Goal: Task Accomplishment & Management: Complete application form

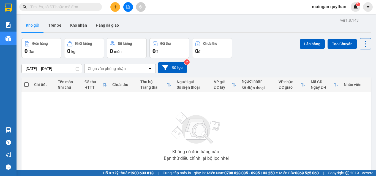
click at [126, 11] on div at bounding box center [127, 7] width 41 height 10
click at [128, 7] on icon "file-add" at bounding box center [128, 7] width 4 height 4
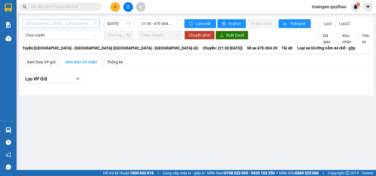
click at [89, 25] on span "[GEOGRAPHIC_DATA] - [GEOGRAPHIC_DATA] ([GEOGRAPHIC_DATA] - [GEOGRAPHIC_DATA] cũ)" at bounding box center [60, 24] width 71 height 8
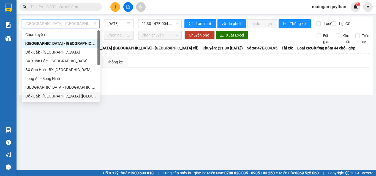
click at [56, 94] on div "Đắk Lắk - [GEOGRAPHIC_DATA] ([GEOGRAPHIC_DATA] mới)" at bounding box center [60, 96] width 71 height 6
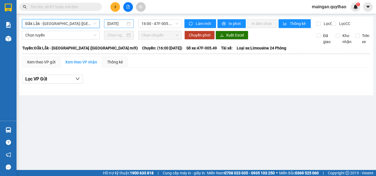
click at [124, 23] on input "[DATE]" at bounding box center [116, 24] width 18 height 6
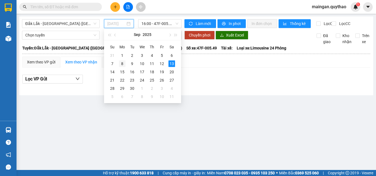
click at [123, 62] on div "8" at bounding box center [122, 64] width 7 height 7
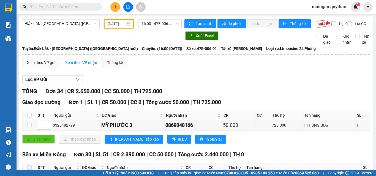
click at [111, 21] on input "[DATE]" at bounding box center [117, 24] width 18 height 6
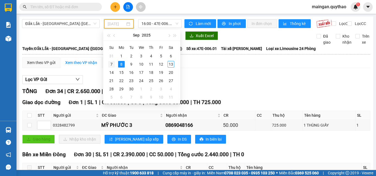
click at [113, 66] on div "7" at bounding box center [111, 64] width 7 height 7
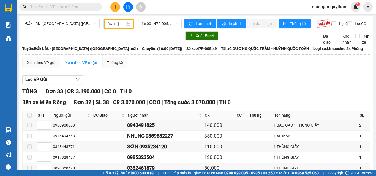
click at [109, 22] on input "[DATE]" at bounding box center [117, 24] width 18 height 6
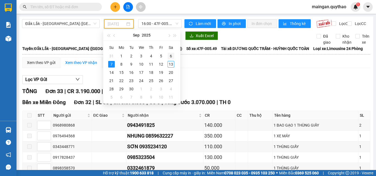
click at [170, 56] on div "6" at bounding box center [171, 56] width 7 height 7
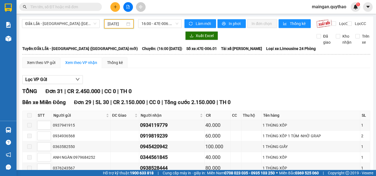
click at [114, 23] on input "[DATE]" at bounding box center [117, 24] width 18 height 6
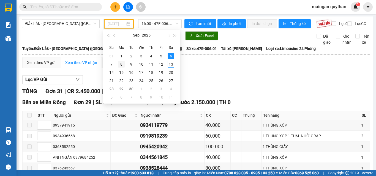
click at [124, 64] on div "8" at bounding box center [121, 64] width 7 height 7
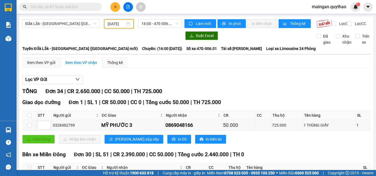
click at [119, 25] on input "[DATE]" at bounding box center [117, 24] width 18 height 6
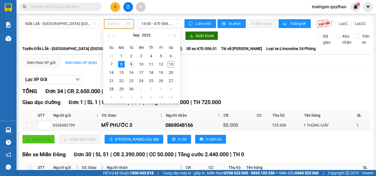
click at [132, 65] on div "9" at bounding box center [131, 64] width 7 height 7
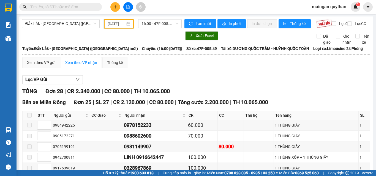
click at [118, 22] on input "[DATE]" at bounding box center [117, 24] width 18 height 6
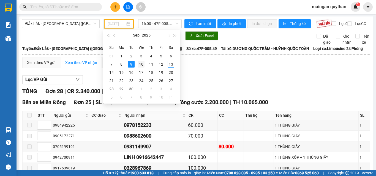
click at [140, 66] on div "10" at bounding box center [141, 64] width 7 height 7
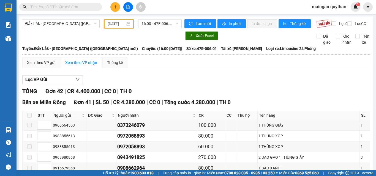
click at [115, 25] on input "[DATE]" at bounding box center [117, 24] width 18 height 6
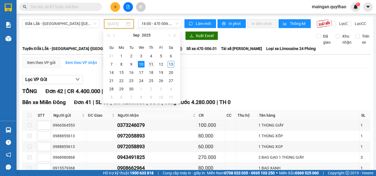
click at [151, 65] on div "11" at bounding box center [151, 64] width 7 height 7
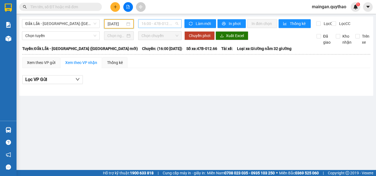
click at [169, 26] on span "16:00 - 47B-012.66 - (Đã hủy)" at bounding box center [160, 24] width 37 height 8
click at [87, 23] on span "Đắk Lắk - [GEOGRAPHIC_DATA] ([GEOGRAPHIC_DATA] mới)" at bounding box center [60, 24] width 71 height 8
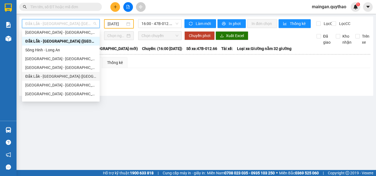
scroll to position [79, 0]
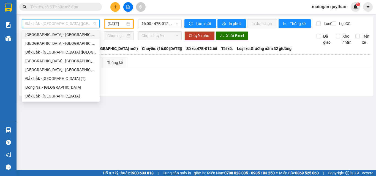
click at [121, 23] on input "[DATE]" at bounding box center [117, 24] width 18 height 6
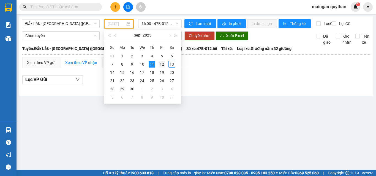
click at [163, 63] on div "12" at bounding box center [162, 64] width 7 height 7
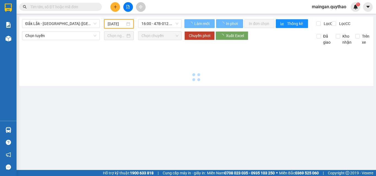
type input "[DATE]"
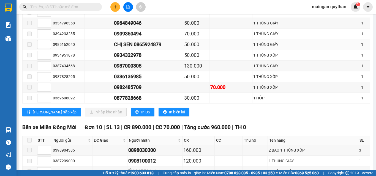
scroll to position [441, 0]
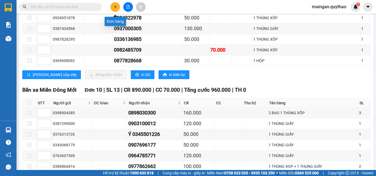
click at [114, 9] on icon "plus" at bounding box center [115, 7] width 4 height 4
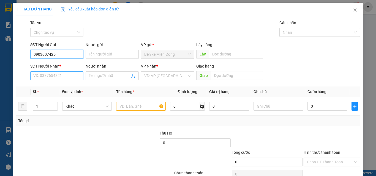
type input "0903007425"
click at [48, 74] on input "SĐT Người Nhận *" at bounding box center [56, 76] width 53 height 9
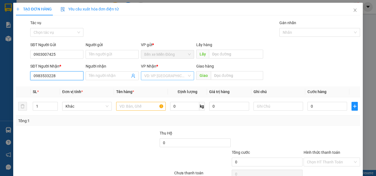
type input "0983533228"
drag, startPoint x: 164, startPoint y: 78, endPoint x: 174, endPoint y: 115, distance: 37.6
click at [164, 78] on input "search" at bounding box center [165, 76] width 43 height 8
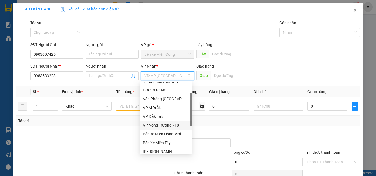
scroll to position [32, 0]
click at [156, 116] on div "VP Đắk Lắk" at bounding box center [166, 117] width 46 height 6
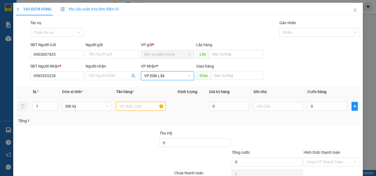
click at [131, 105] on input "text" at bounding box center [141, 106] width 50 height 9
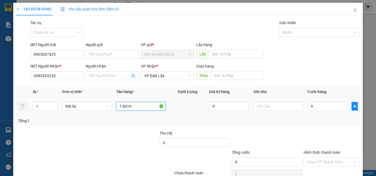
type input "1 BỊCH"
click at [322, 111] on div "0" at bounding box center [328, 106] width 40 height 11
click at [323, 107] on input "0" at bounding box center [328, 106] width 40 height 9
type input "03"
type input "3"
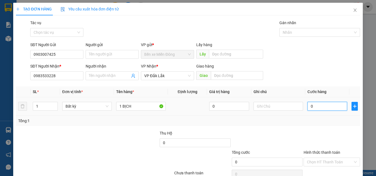
type input "3"
type input "030"
type input "30"
type input "30.000"
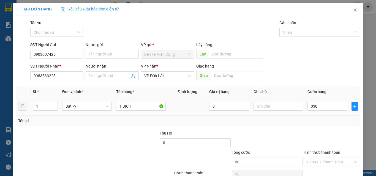
type input "30.000"
click at [303, 151] on div "Hình thức thanh toán Chọn HT Thanh Toán" at bounding box center [332, 159] width 58 height 19
click at [316, 161] on input "Hình thức thanh toán" at bounding box center [330, 162] width 46 height 8
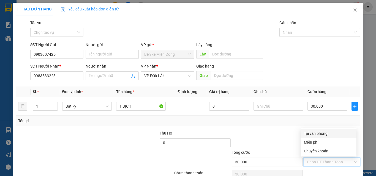
click at [314, 132] on div "Tại văn phòng" at bounding box center [328, 134] width 49 height 6
type input "0"
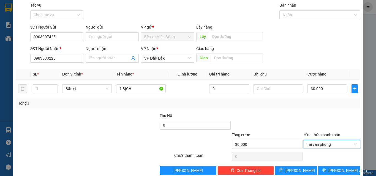
scroll to position [27, 0]
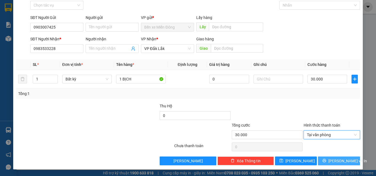
click at [330, 162] on button "[PERSON_NAME] và In" at bounding box center [339, 161] width 42 height 9
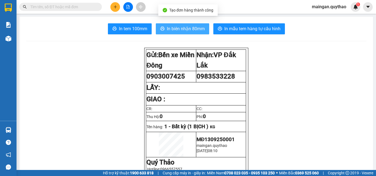
click at [172, 32] on span "In biên nhận 80mm" at bounding box center [186, 28] width 38 height 7
